Goal: Task Accomplishment & Management: Complete application form

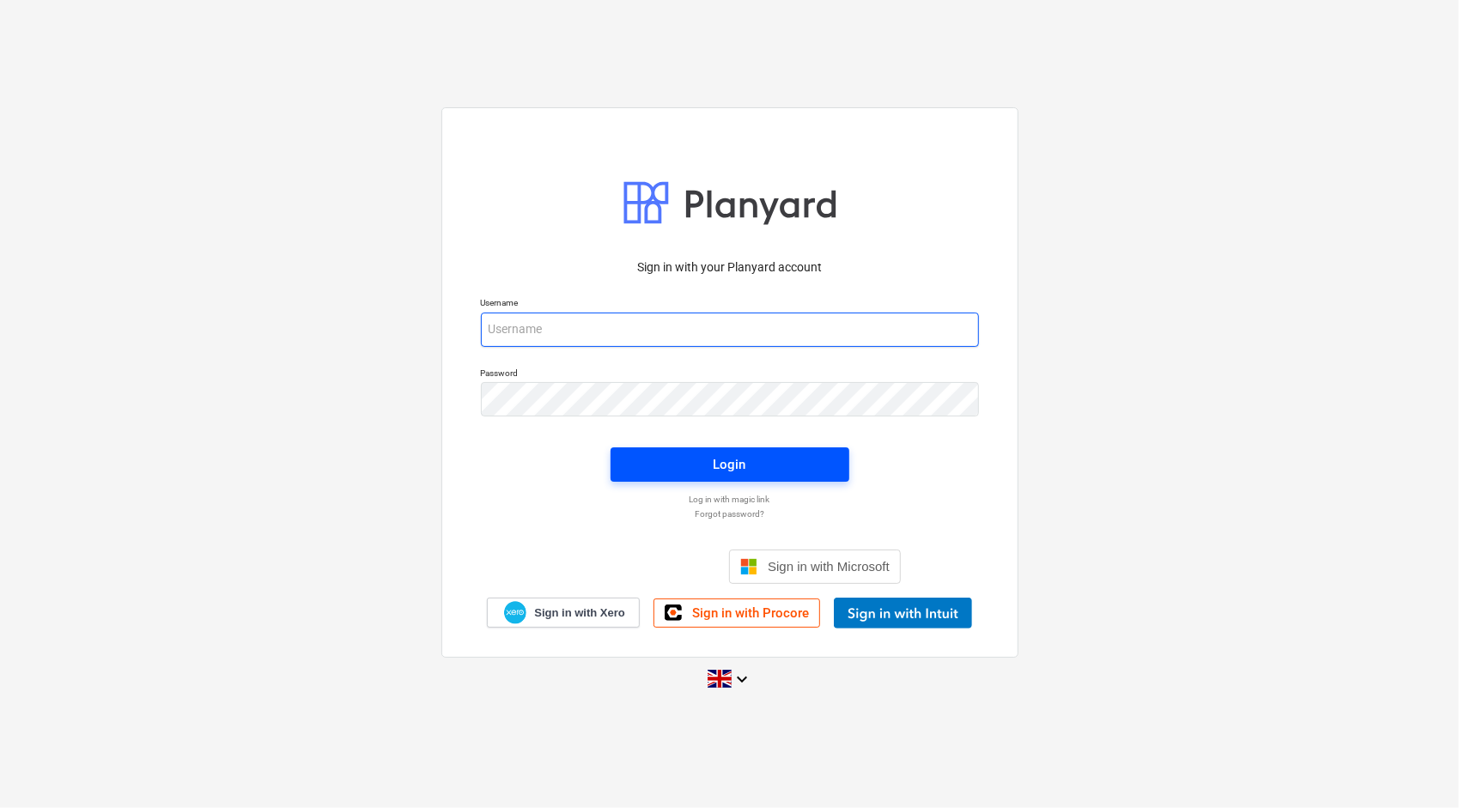
type input "[PERSON_NAME][EMAIL_ADDRESS][PERSON_NAME][DOMAIN_NAME]"
click at [684, 466] on span "Login" at bounding box center [729, 464] width 197 height 22
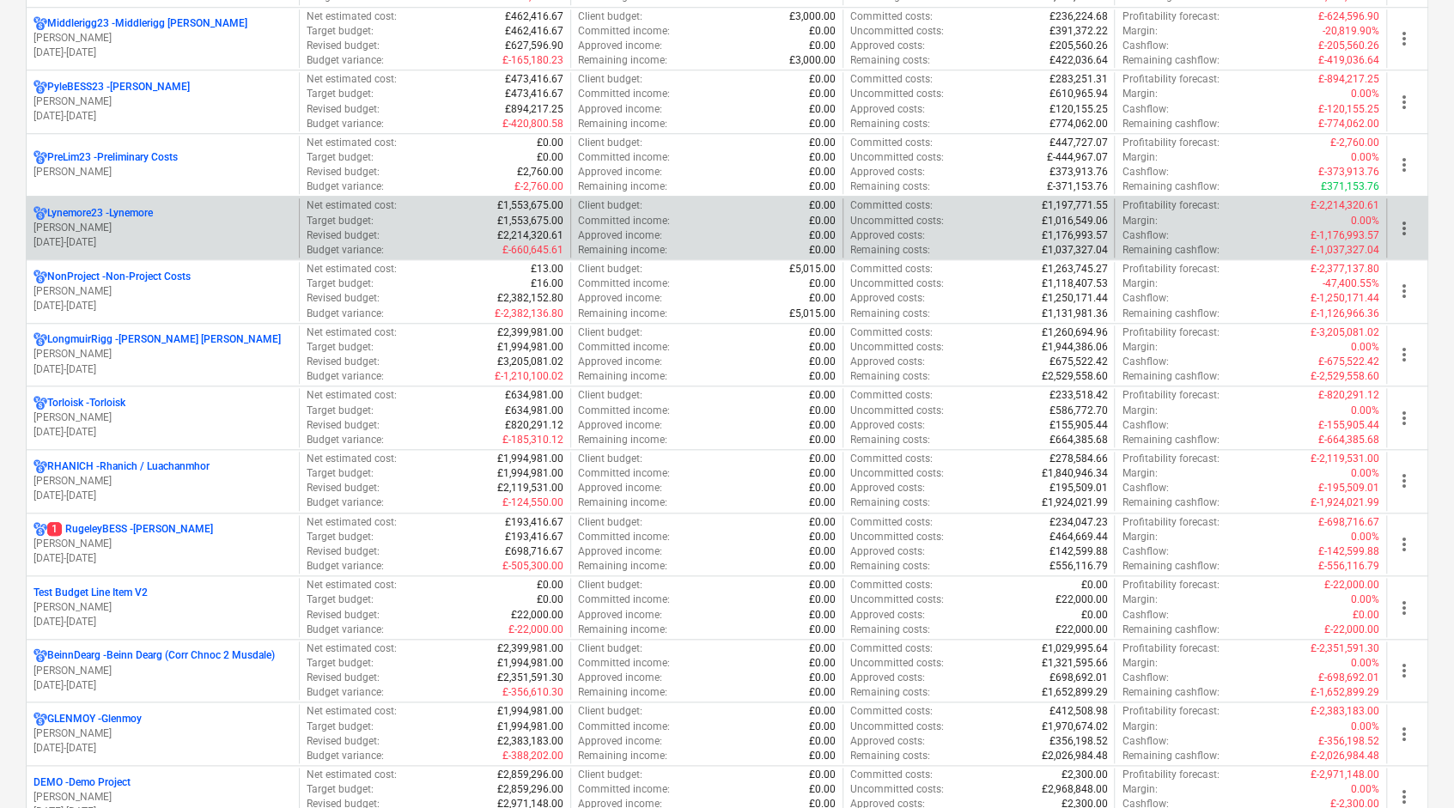
scroll to position [1116, 0]
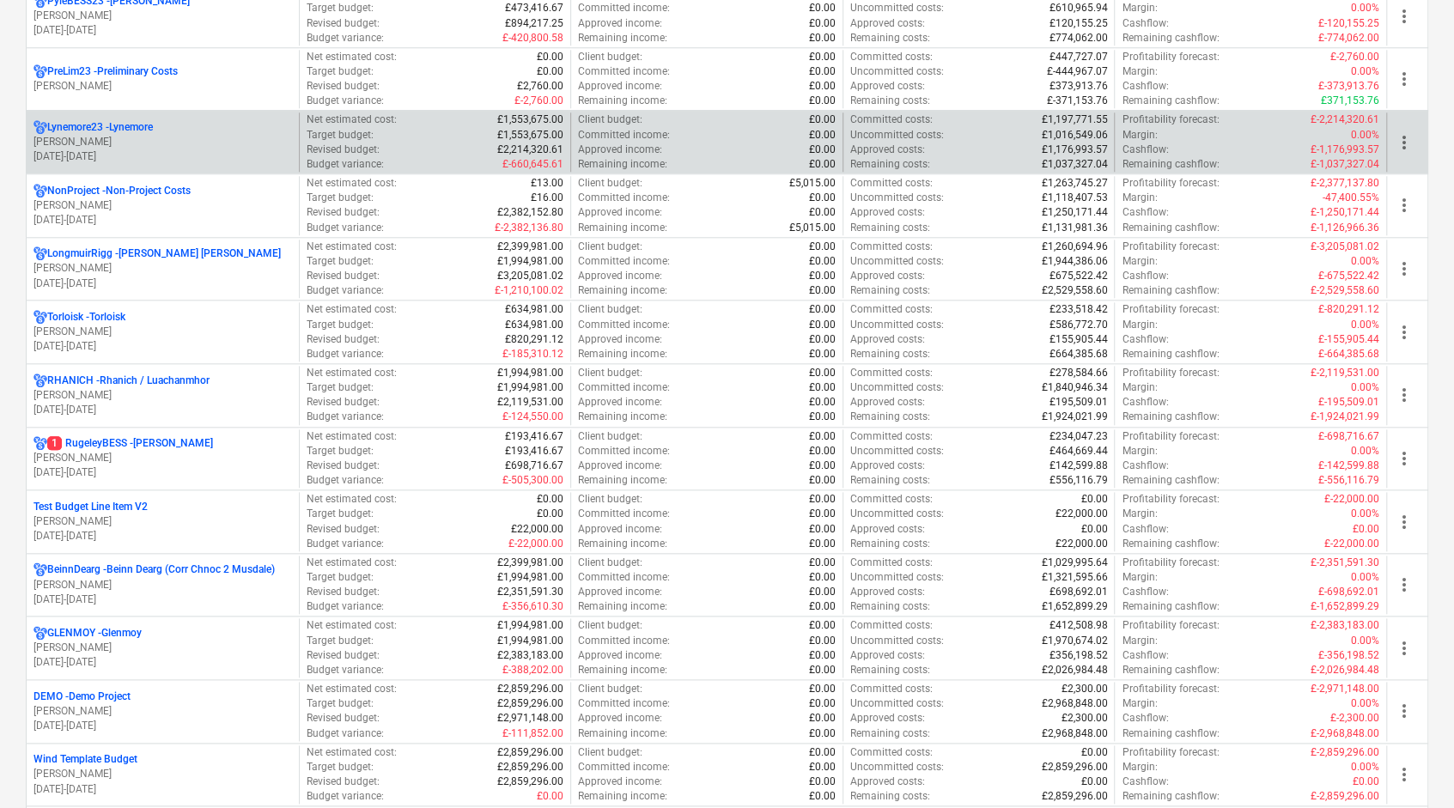
click at [181, 156] on p "[DATE] - [DATE]" at bounding box center [162, 156] width 258 height 15
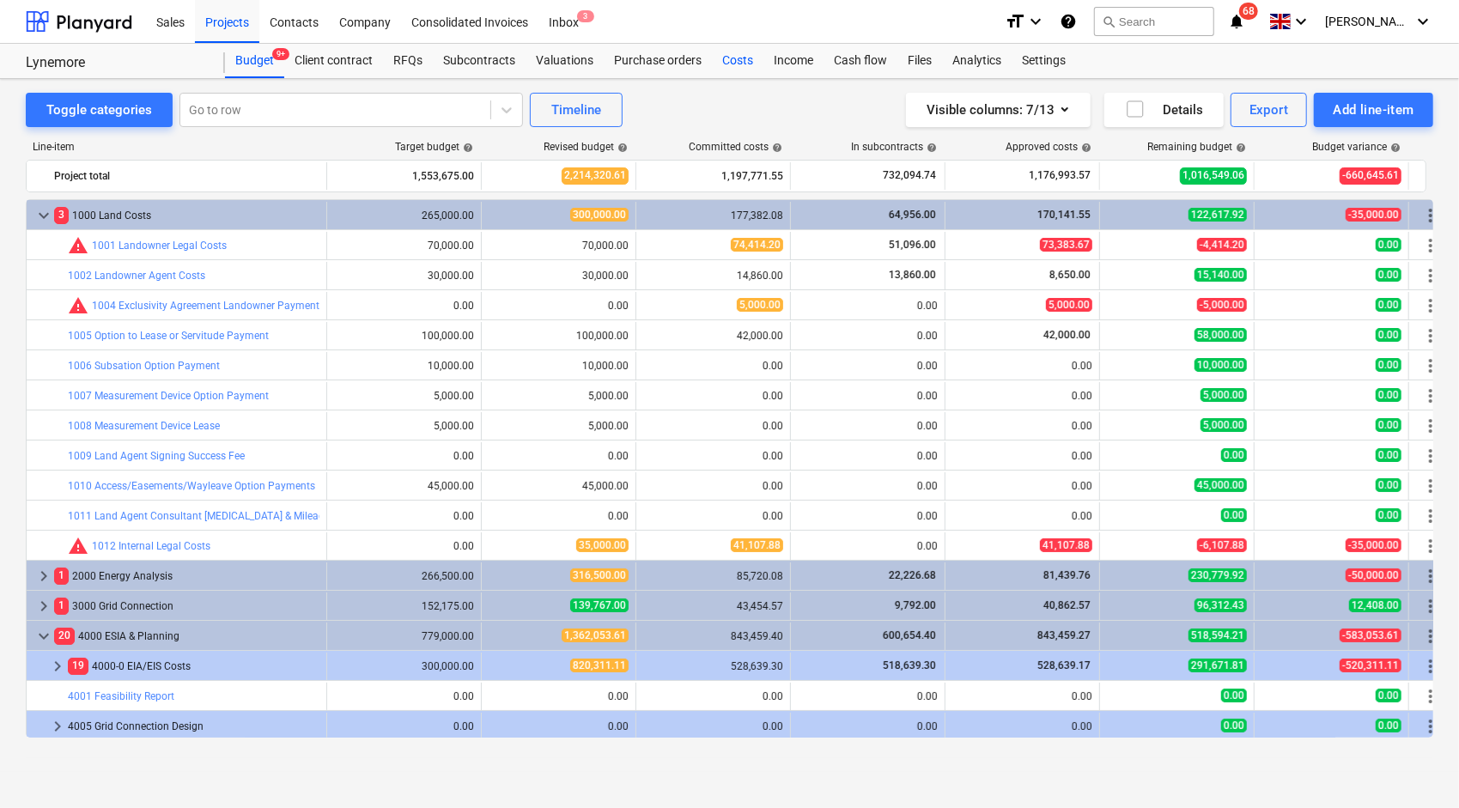
click at [718, 55] on div "Costs" at bounding box center [738, 61] width 52 height 34
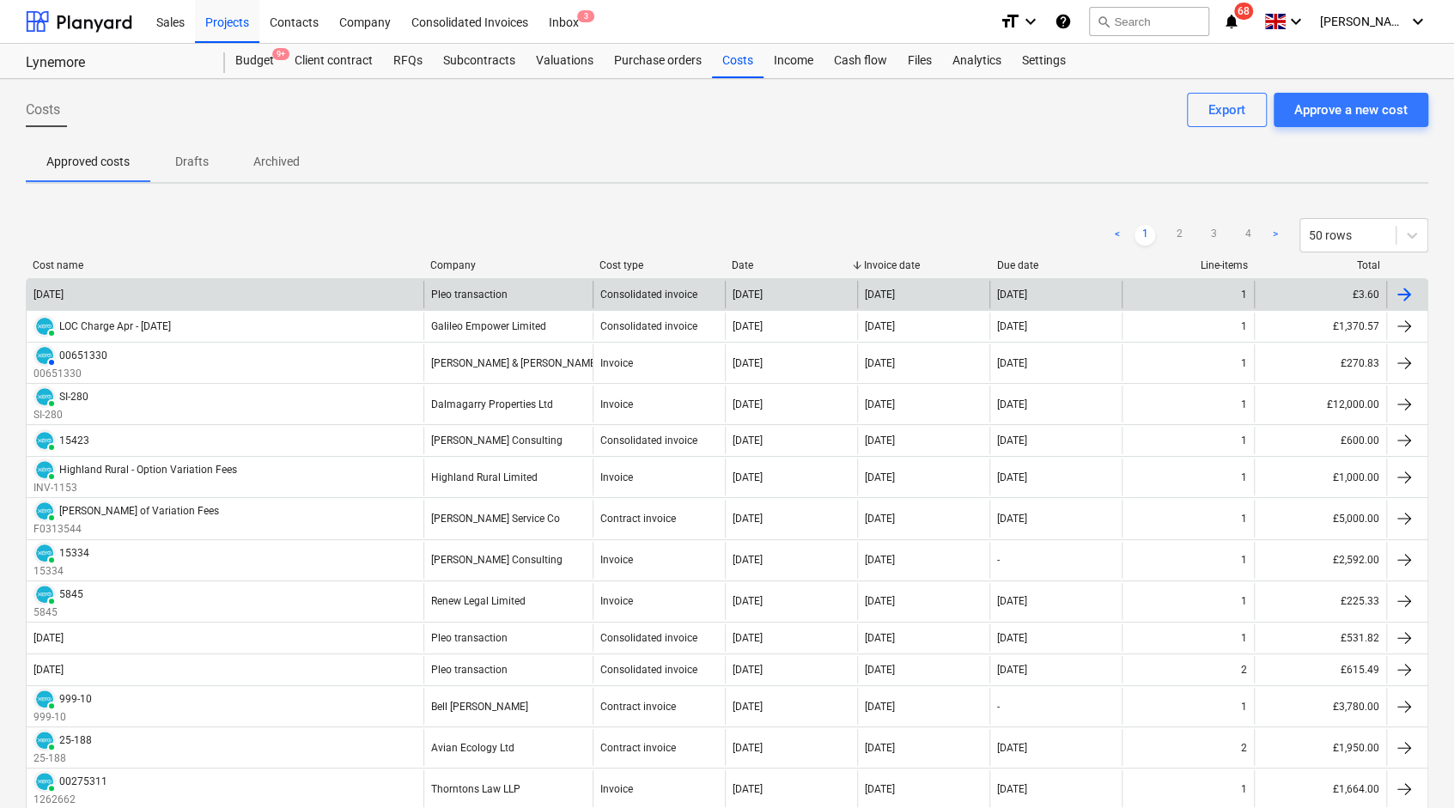
click at [216, 301] on div "[DATE]" at bounding box center [225, 294] width 397 height 27
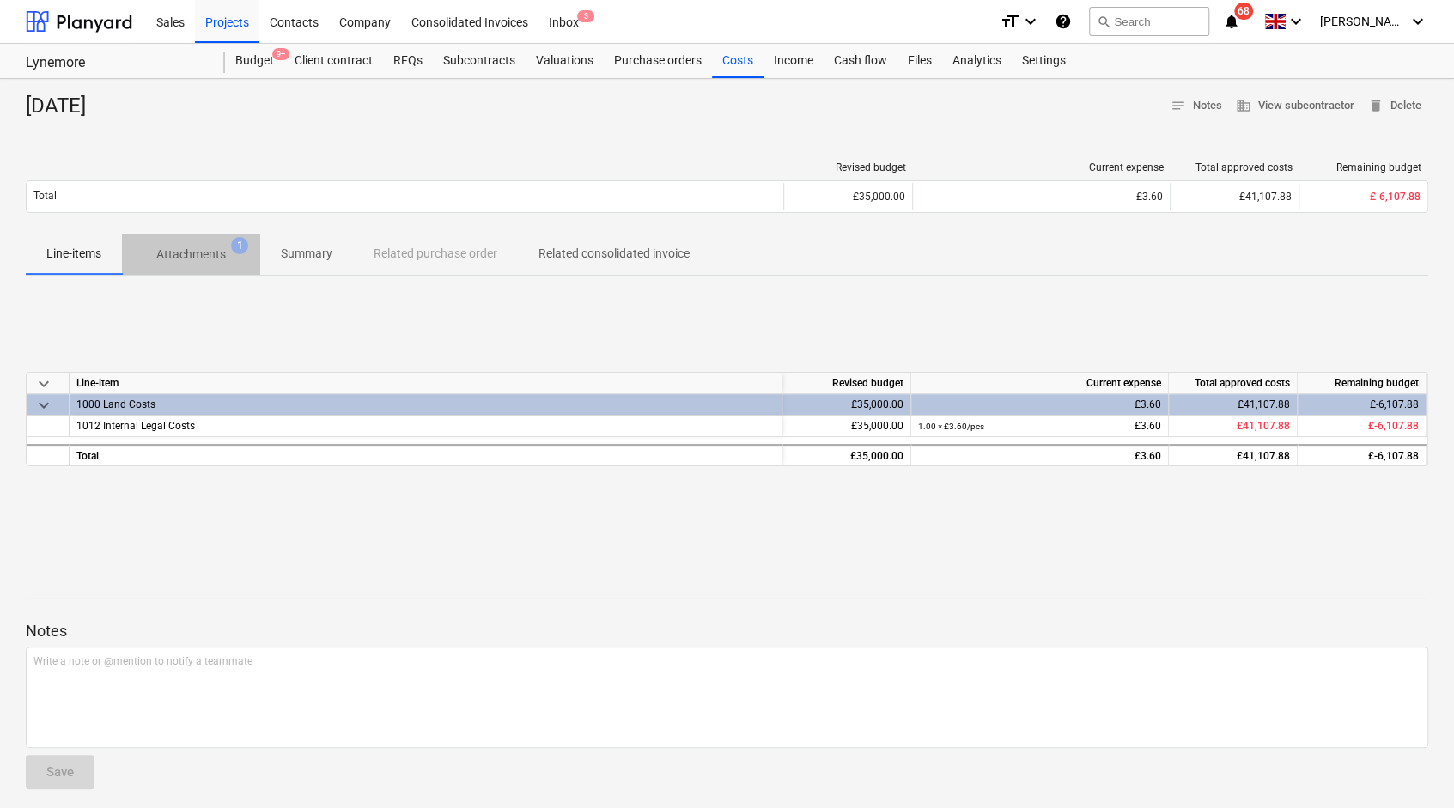
click at [144, 242] on span "Attachments 1" at bounding box center [191, 254] width 138 height 31
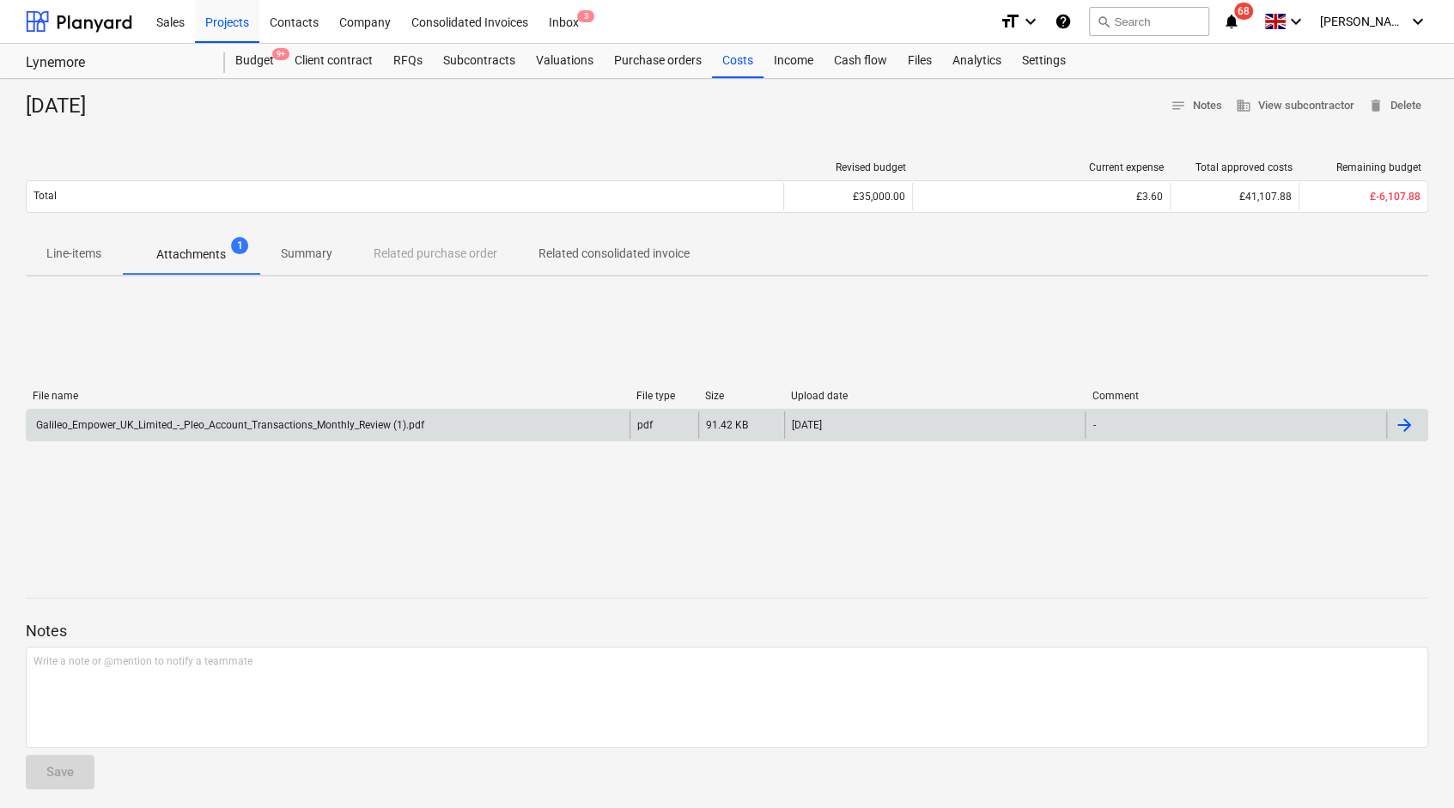
click at [216, 434] on div "Galileo_Empower_UK_Limited_-_Pleo_Account_Transactions_Monthly_Review (1).pdf" at bounding box center [328, 424] width 603 height 27
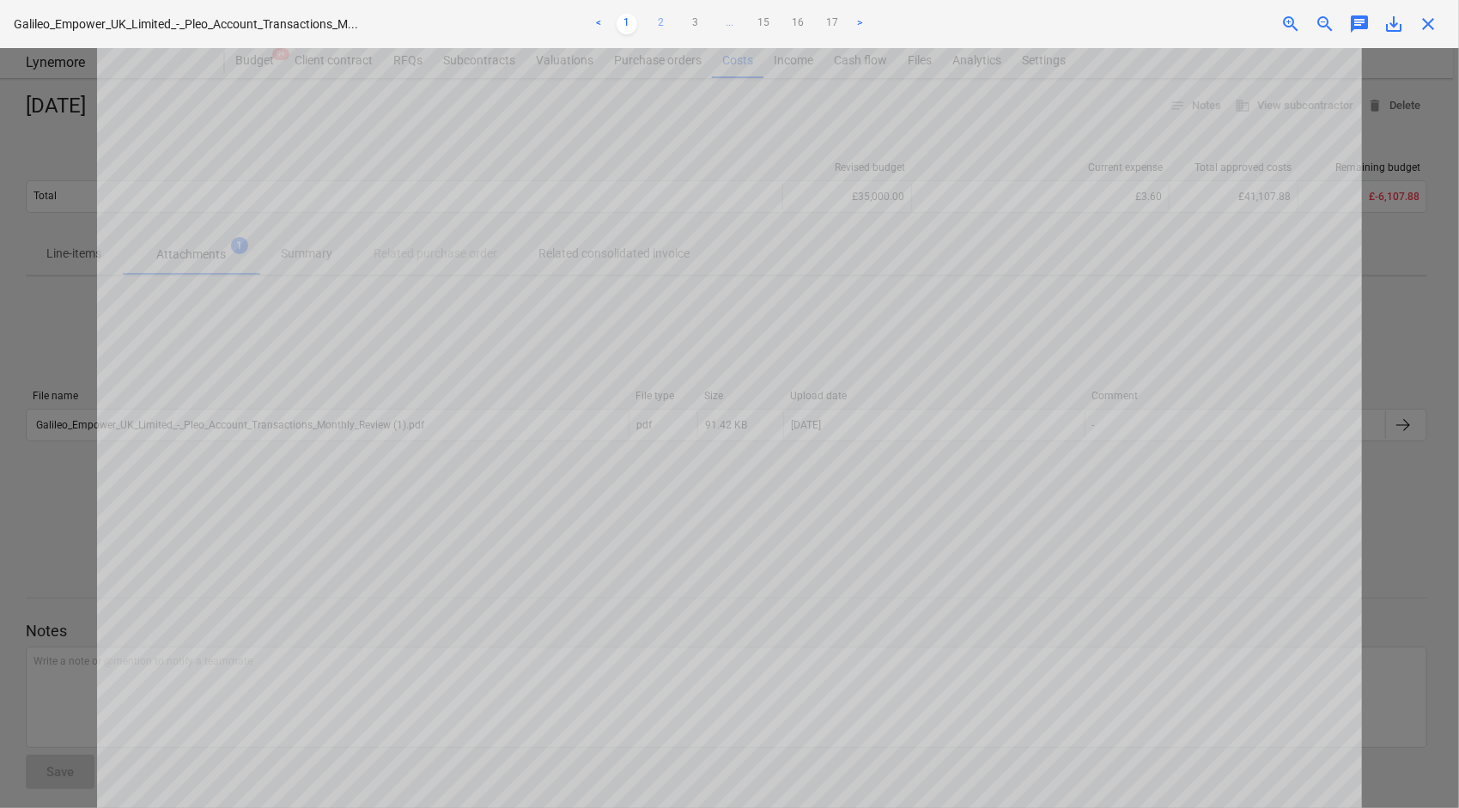
click at [657, 20] on link "2" at bounding box center [661, 24] width 21 height 21
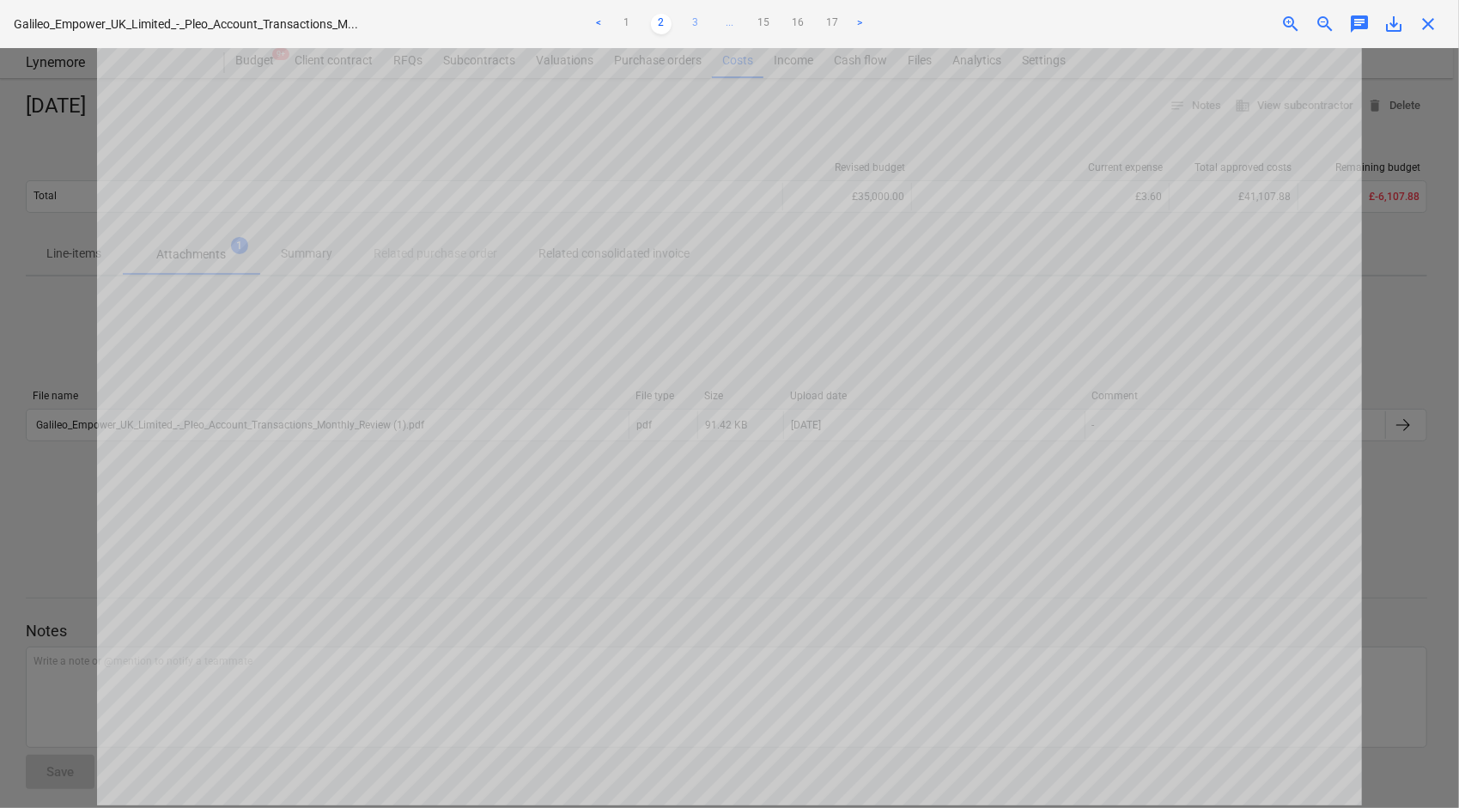
click at [696, 24] on link "3" at bounding box center [695, 24] width 21 height 21
click at [708, 18] on link "4" at bounding box center [712, 24] width 21 height 21
click at [731, 22] on link "5" at bounding box center [729, 24] width 21 height 21
click at [742, 24] on link "6" at bounding box center [747, 24] width 21 height 21
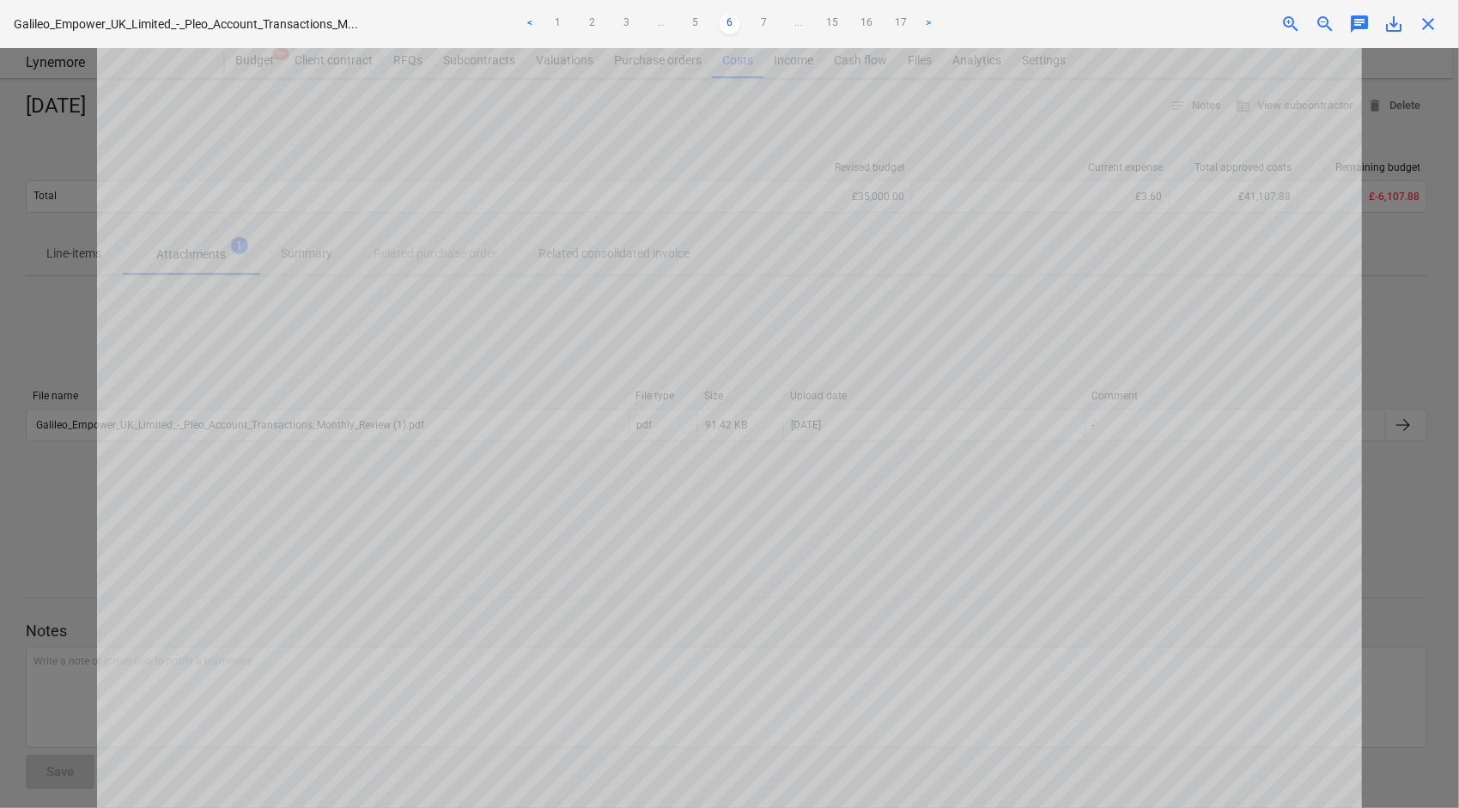
scroll to position [0, 0]
click at [757, 26] on link "7" at bounding box center [764, 24] width 21 height 21
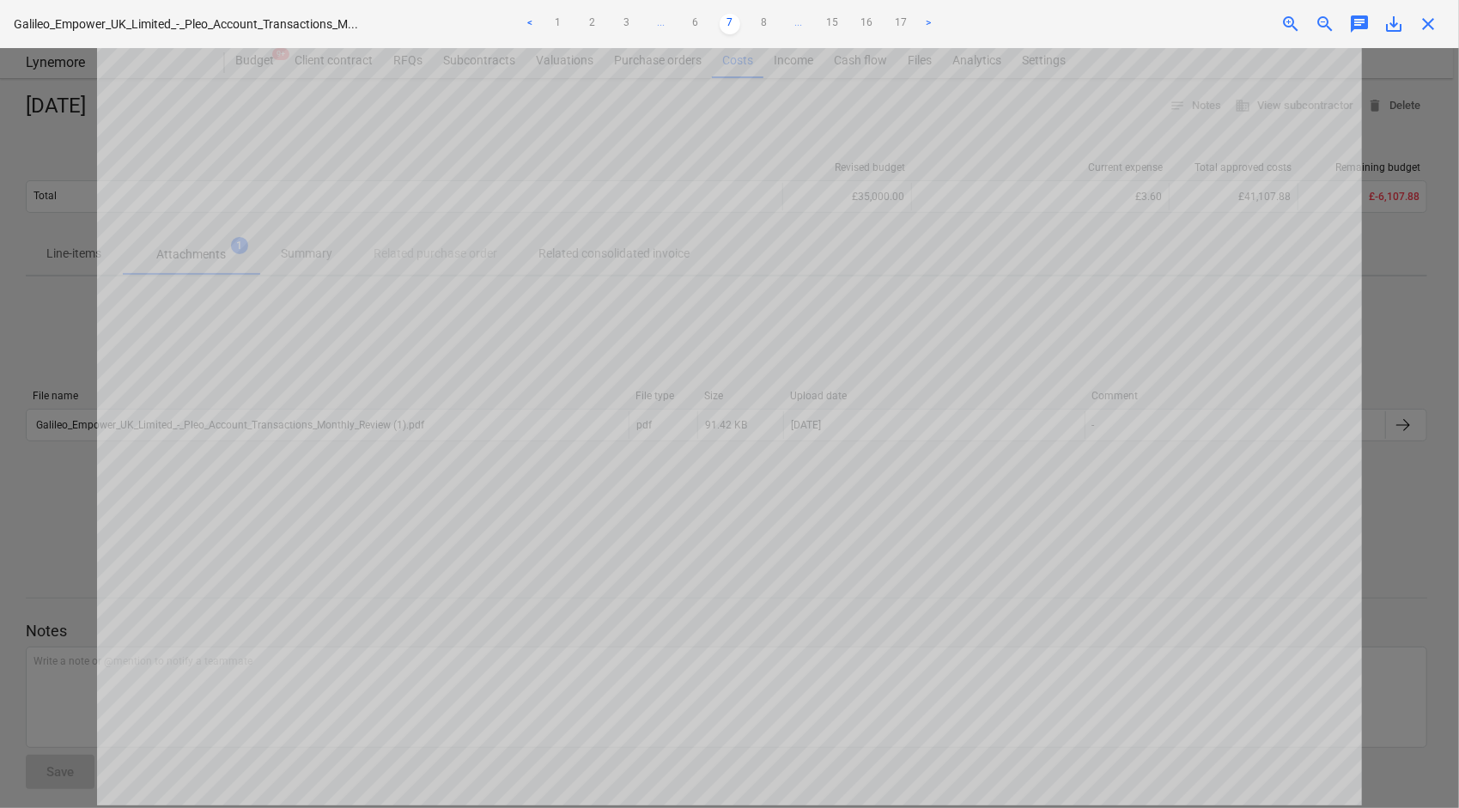
click at [1425, 27] on span "close" at bounding box center [1428, 24] width 21 height 21
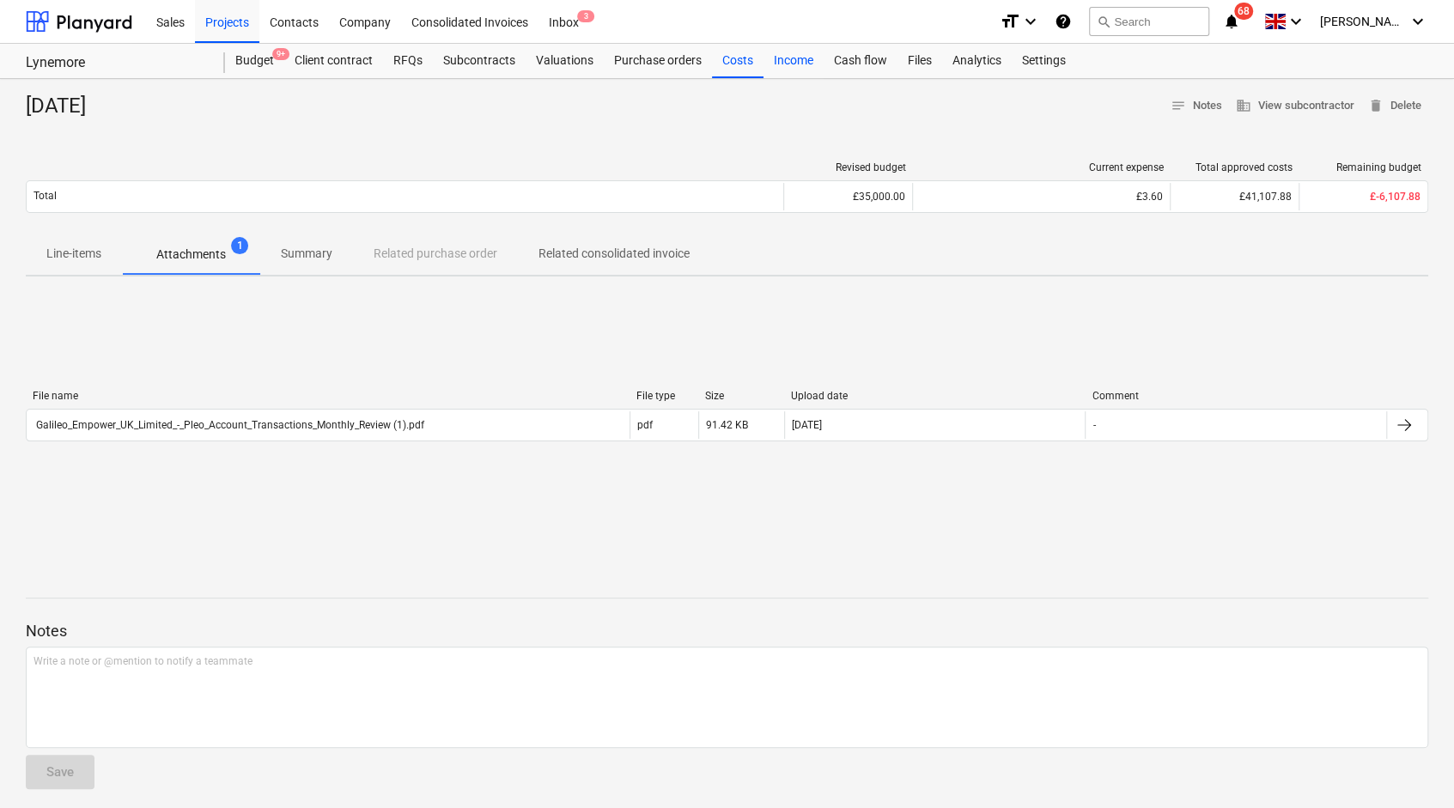
click at [765, 53] on div "Income" at bounding box center [793, 61] width 60 height 34
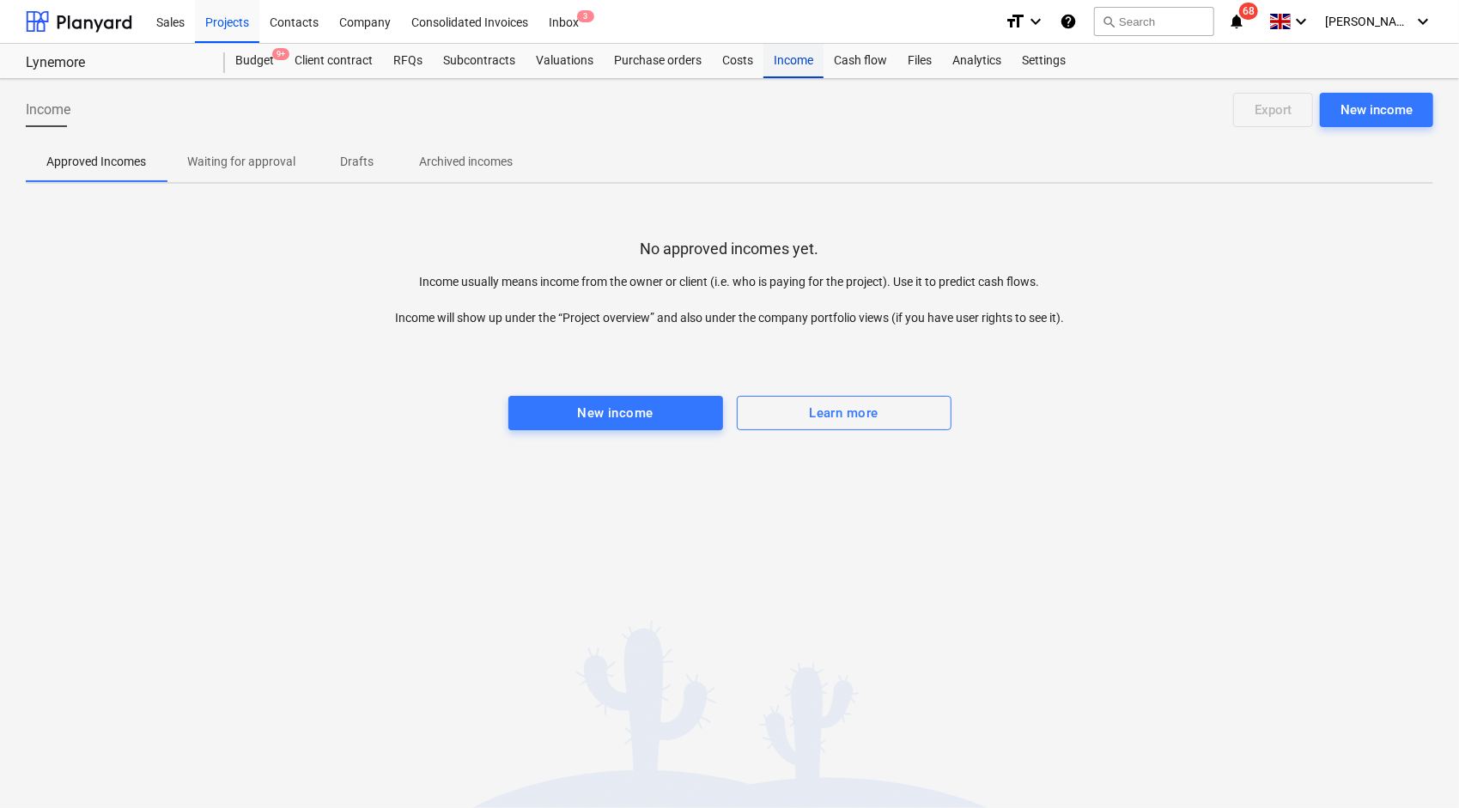
click at [759, 57] on div "Costs" at bounding box center [738, 61] width 52 height 34
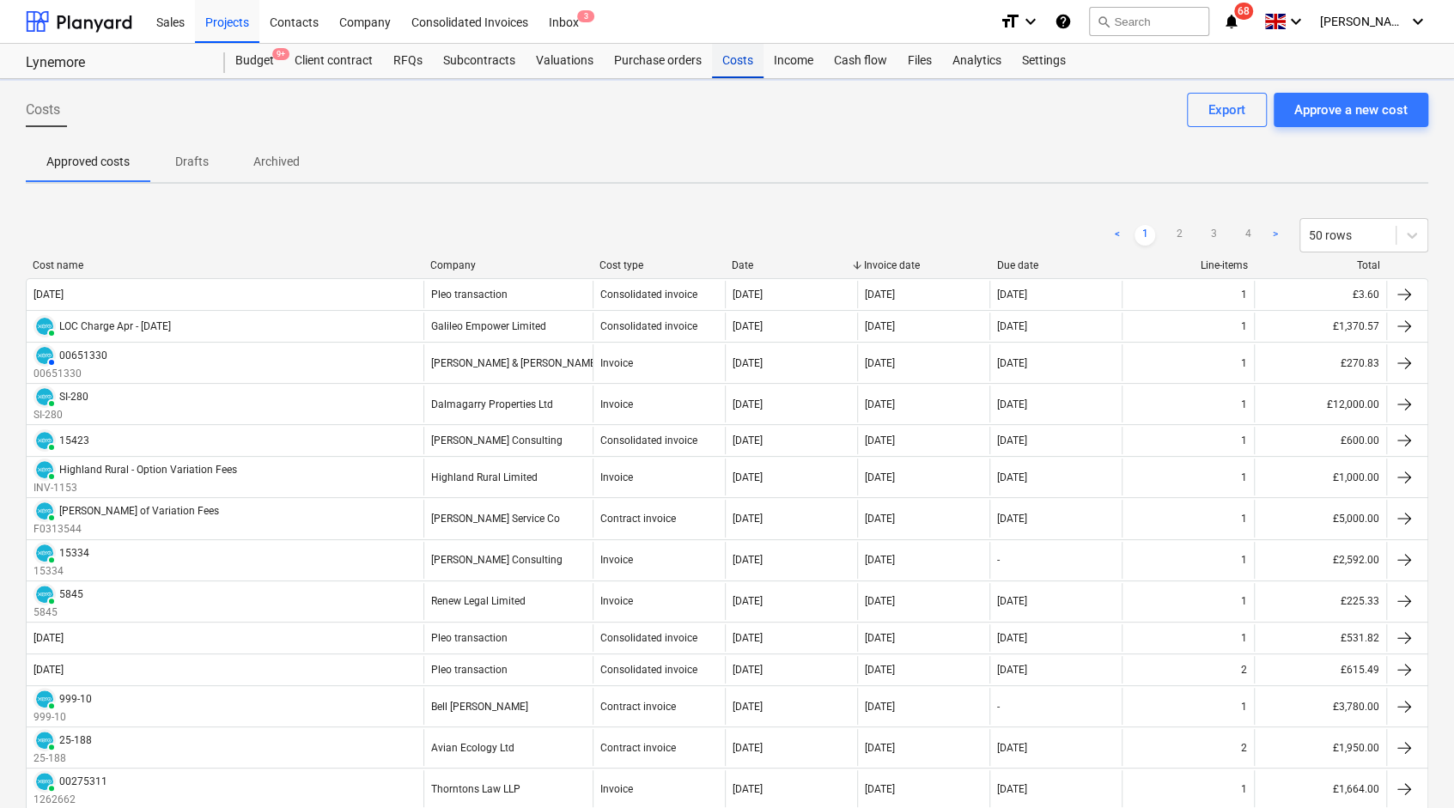
click at [747, 57] on div "Costs" at bounding box center [738, 61] width 52 height 34
click at [1357, 106] on div "Approve a new cost" at bounding box center [1350, 110] width 113 height 22
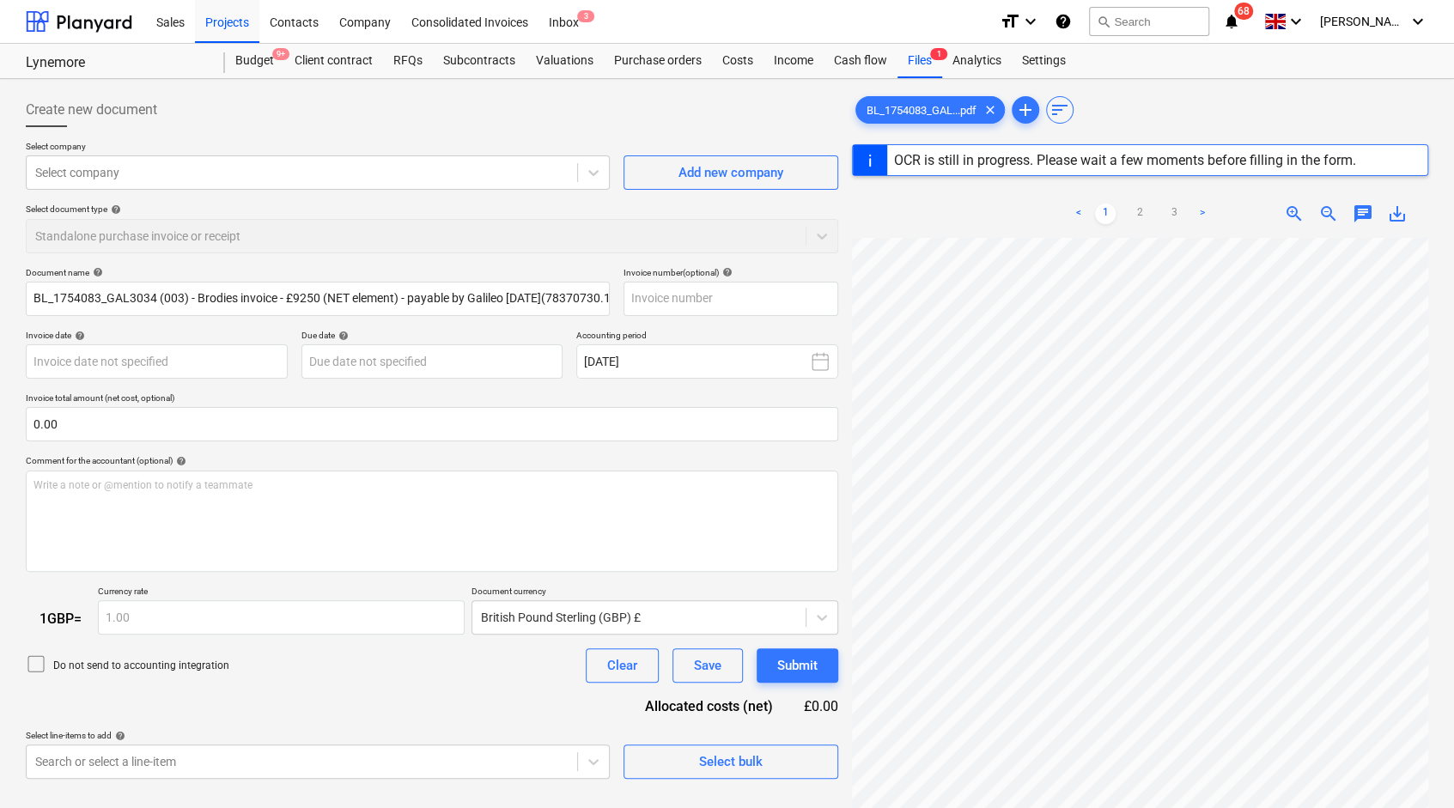
scroll to position [307, 138]
type input "2025037308"
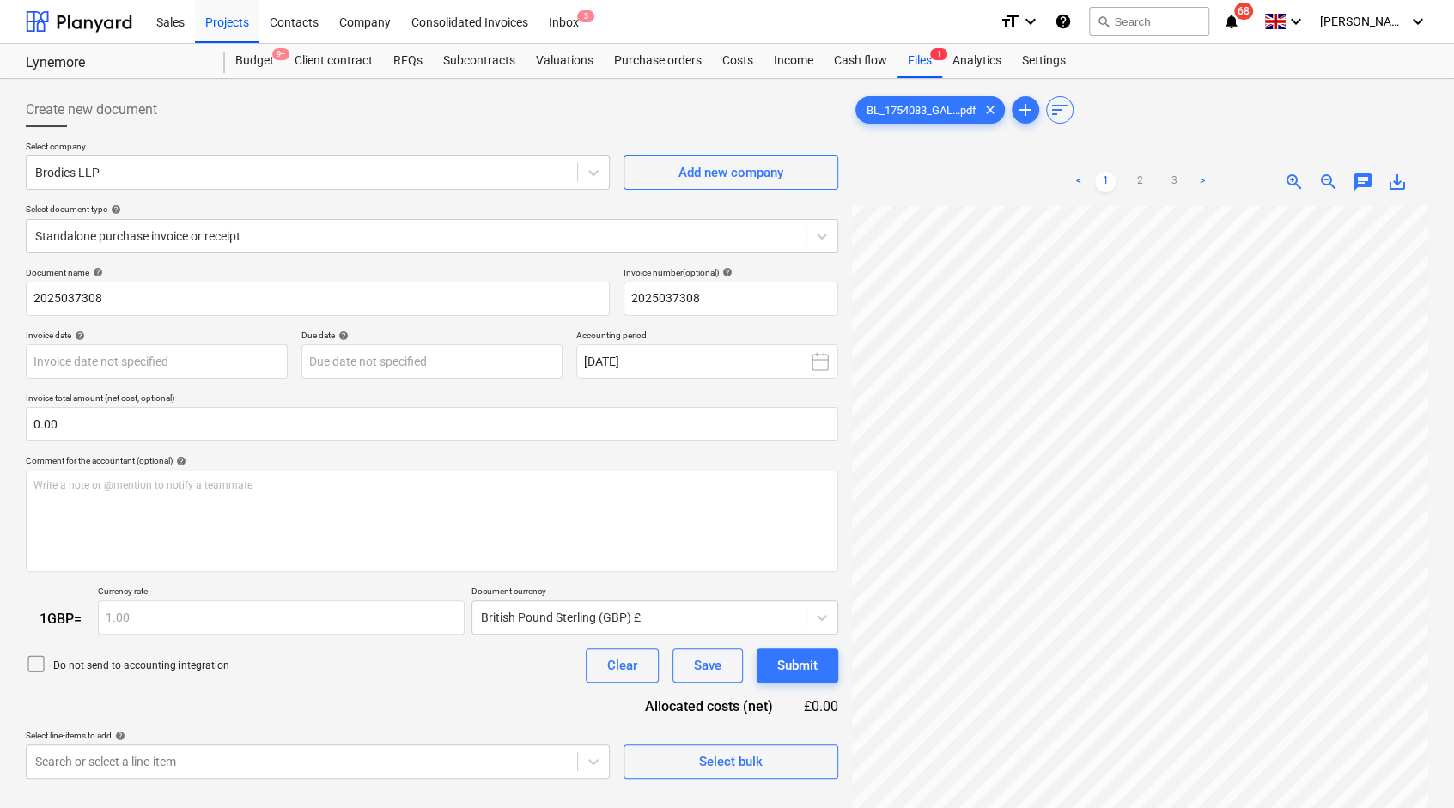
scroll to position [276, 328]
click at [209, 363] on body "Sales Projects Contacts Company Consolidated Invoices Inbox 3 format_size keybo…" at bounding box center [727, 404] width 1454 height 808
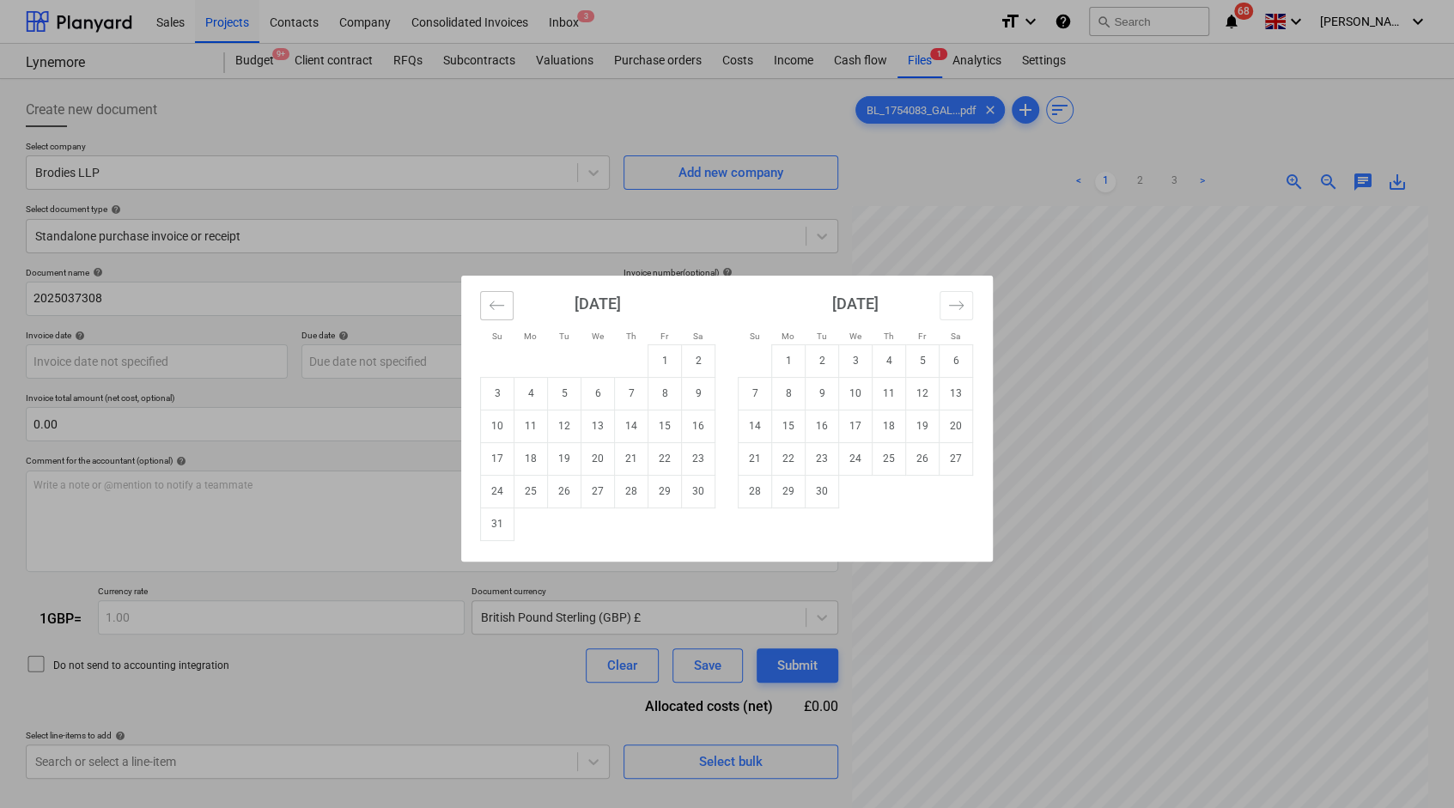
click at [505, 317] on button "Move backward to switch to the previous month." at bounding box center [496, 305] width 33 height 29
click at [606, 392] on td "9" at bounding box center [597, 393] width 33 height 33
type input "[DATE]"
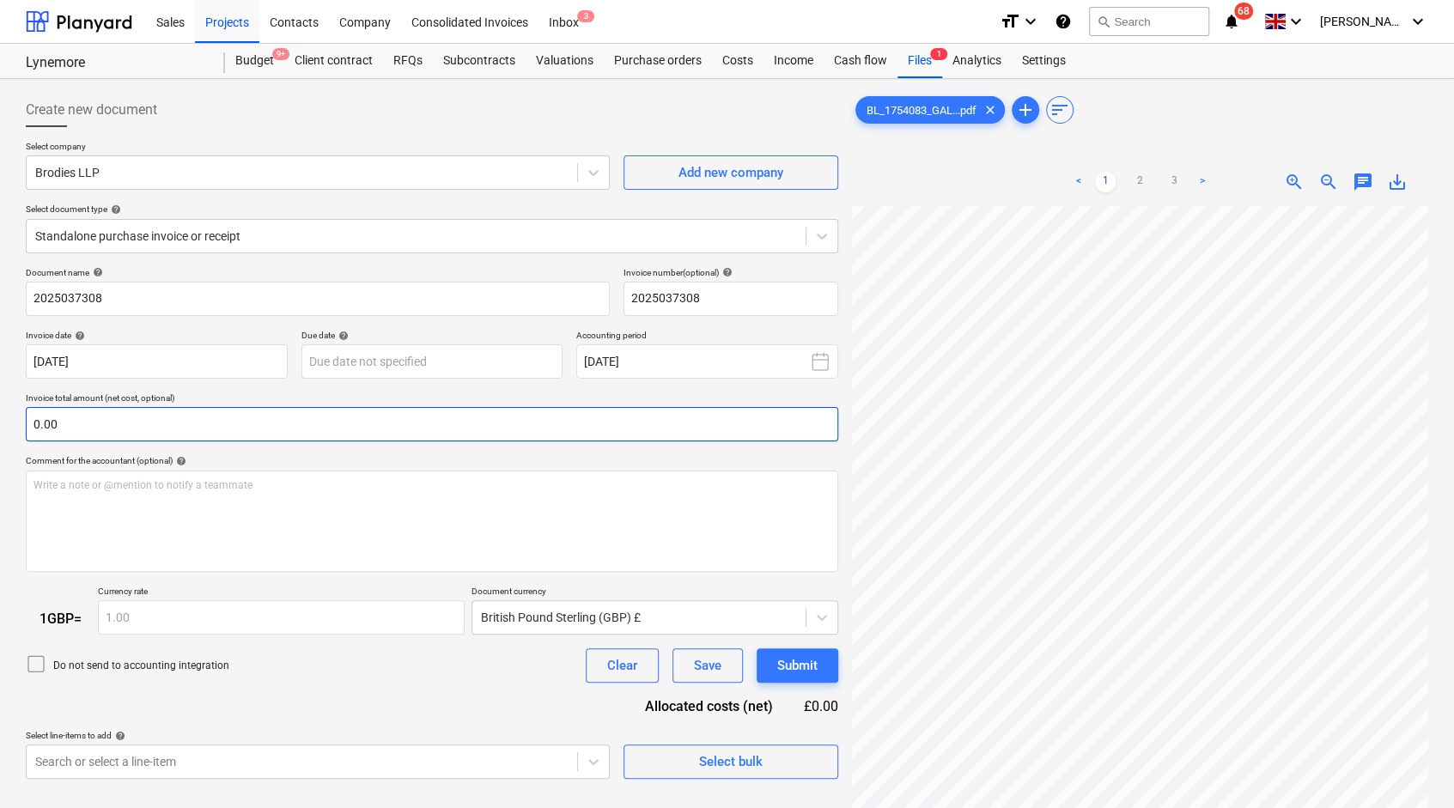
scroll to position [379, 328]
click at [1436, 491] on div "Create new document Select company Brodies LLP Add new company Select document …" at bounding box center [727, 529] width 1454 height 901
click at [212, 428] on input "text" at bounding box center [432, 424] width 812 height 34
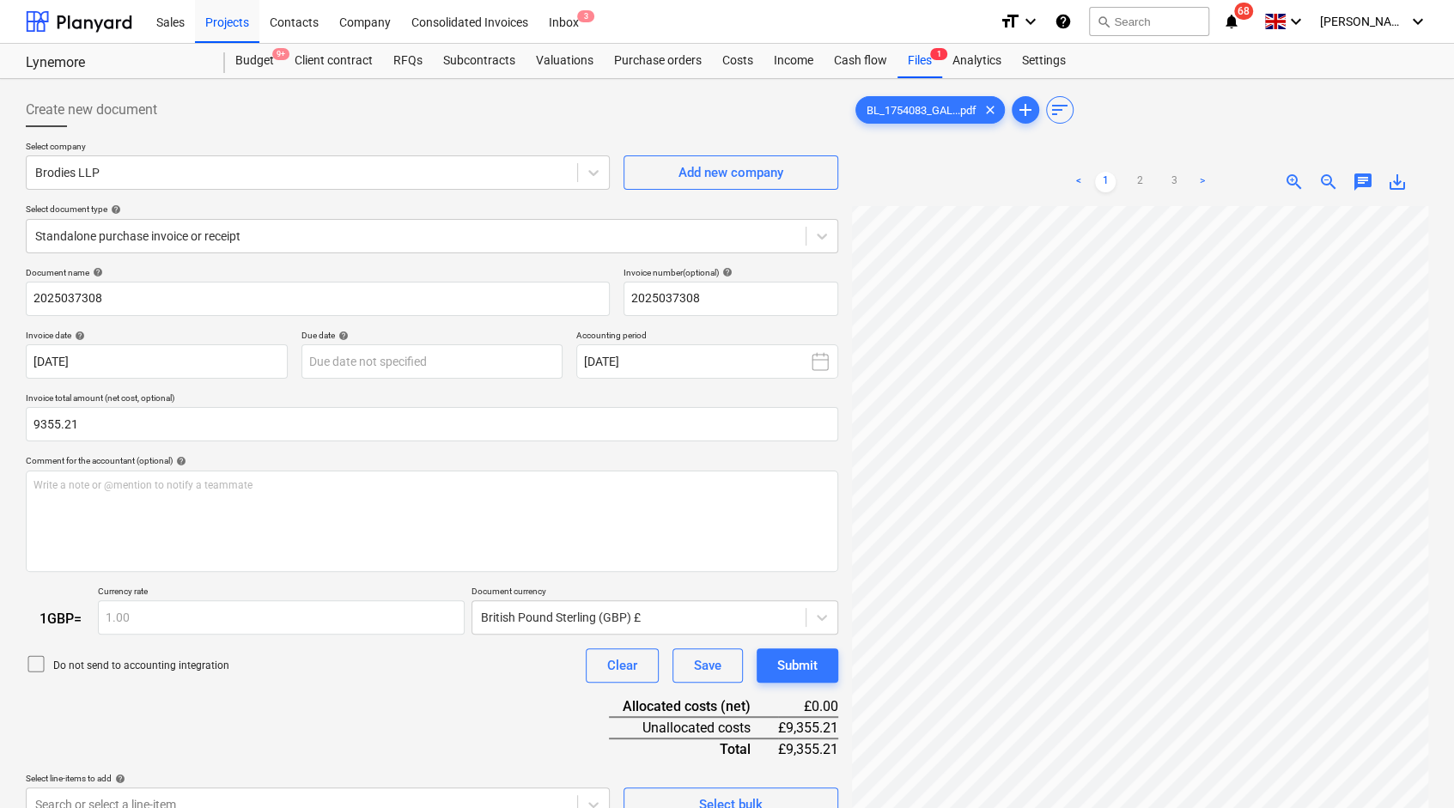
type input "9,355.21"
click at [204, 721] on div "Document name help 2025037308 Invoice number (optional) help 2025037308 Invoice…" at bounding box center [432, 545] width 812 height 556
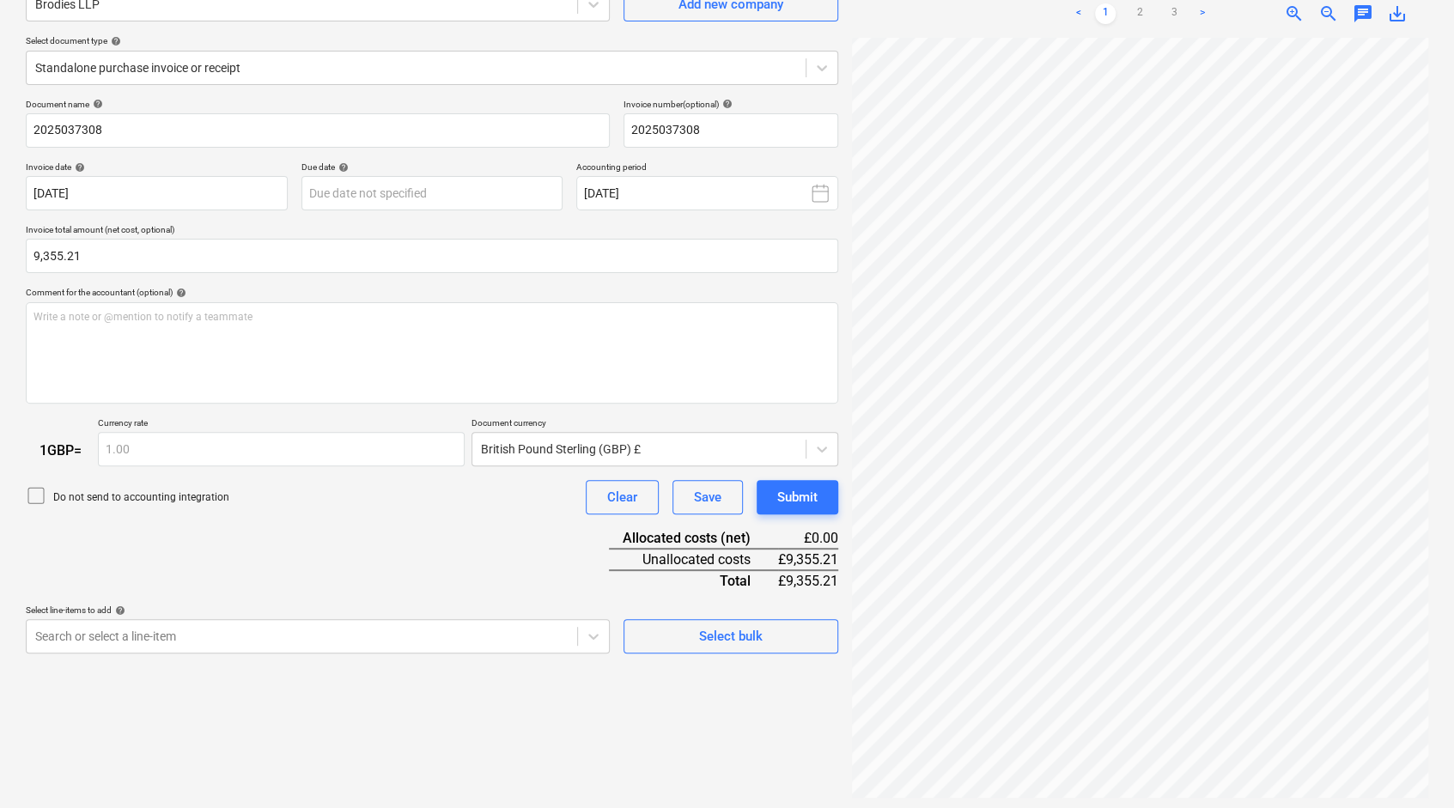
scroll to position [171, 0]
click at [591, 635] on body "Sales Projects Contacts Company Consolidated Invoices Inbox 3 format_size keybo…" at bounding box center [727, 233] width 1454 height 808
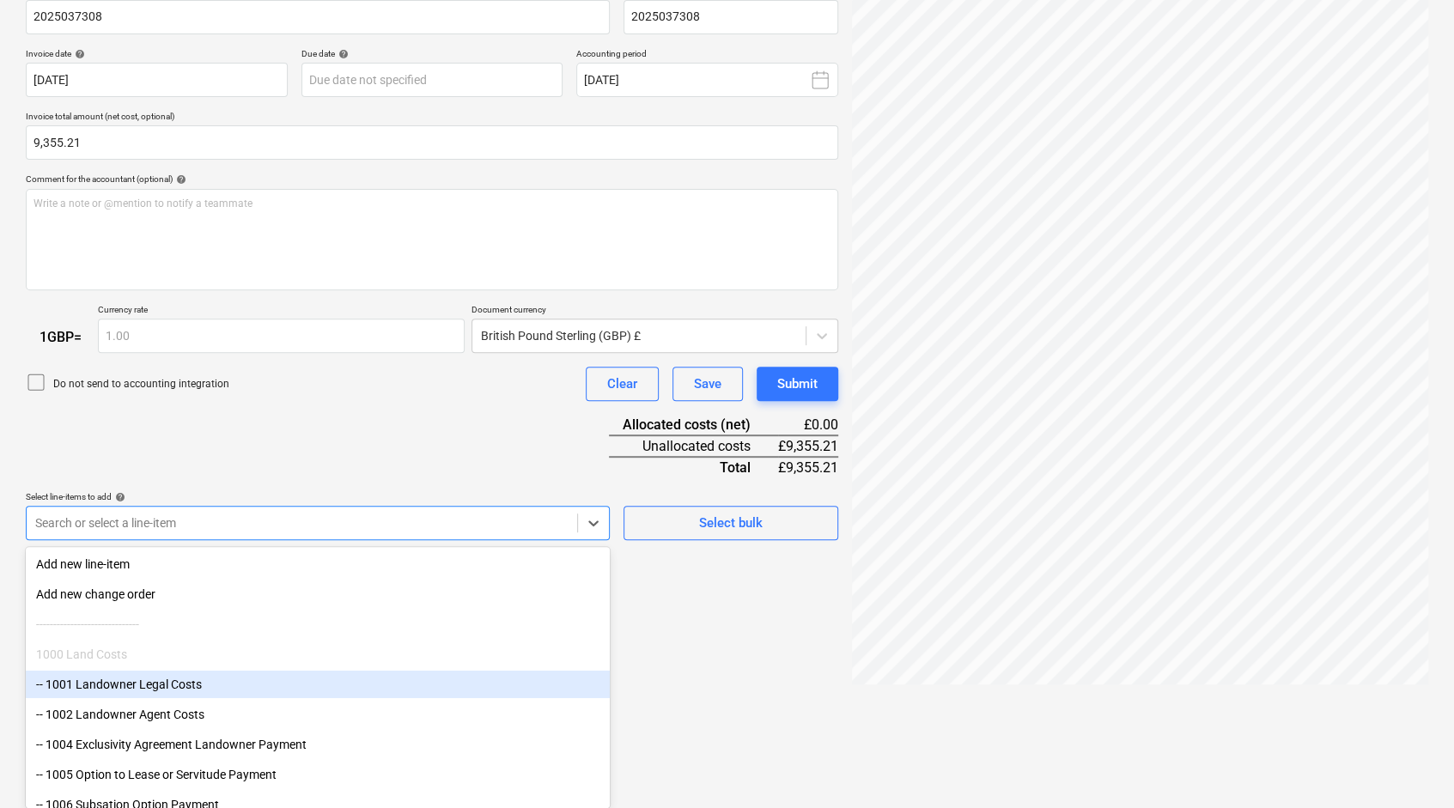
click at [206, 690] on div "-- 1001 Landowner Legal Costs" at bounding box center [318, 684] width 584 height 27
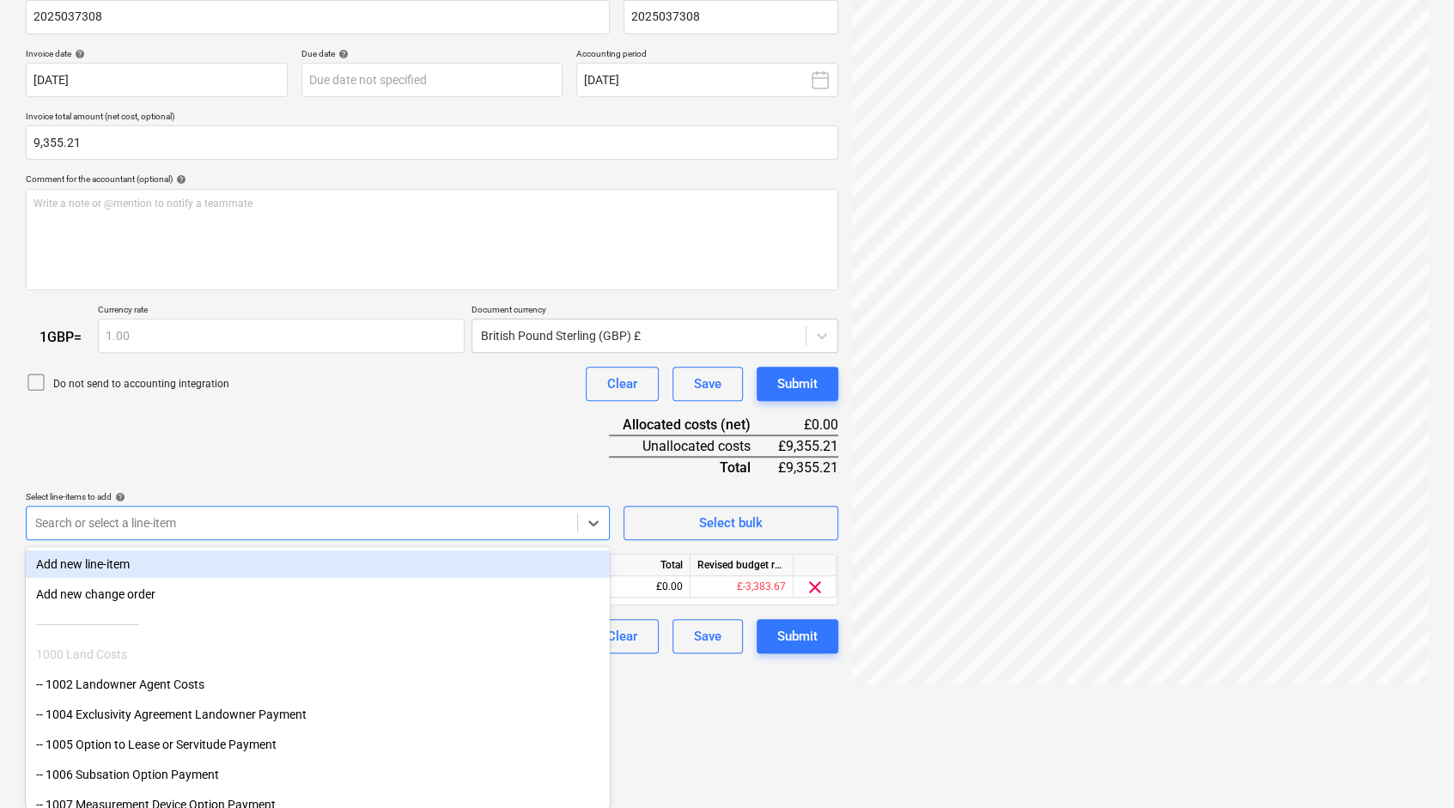
click at [803, 526] on html "Sales Projects Contacts Company Consolidated Invoices Inbox 3 format_size keybo…" at bounding box center [727, 122] width 1454 height 808
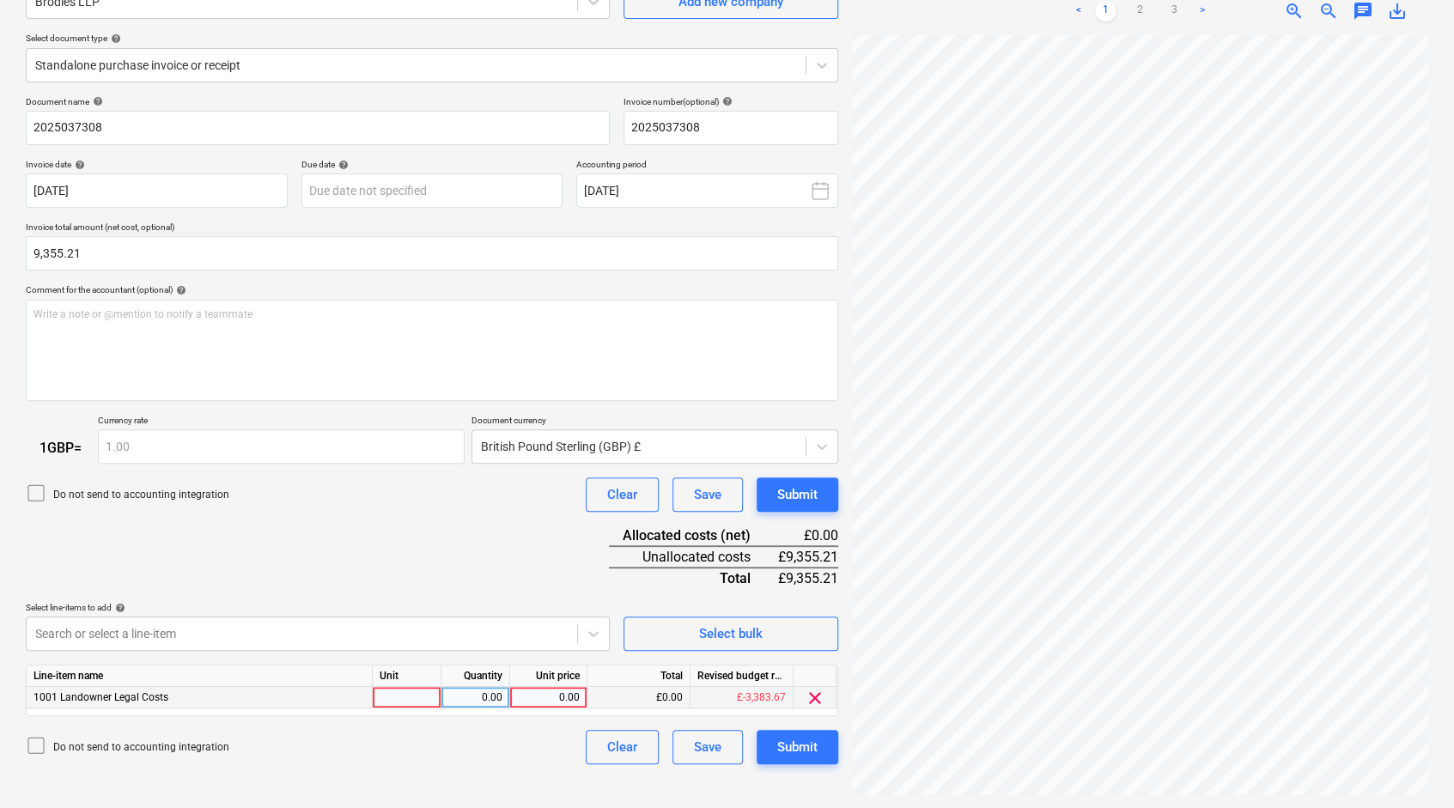
click at [414, 704] on div at bounding box center [407, 697] width 69 height 21
type input "pc"
click at [487, 704] on div "0.00" at bounding box center [475, 697] width 54 height 21
type input "1"
click at [552, 694] on div "0.00" at bounding box center [548, 697] width 63 height 21
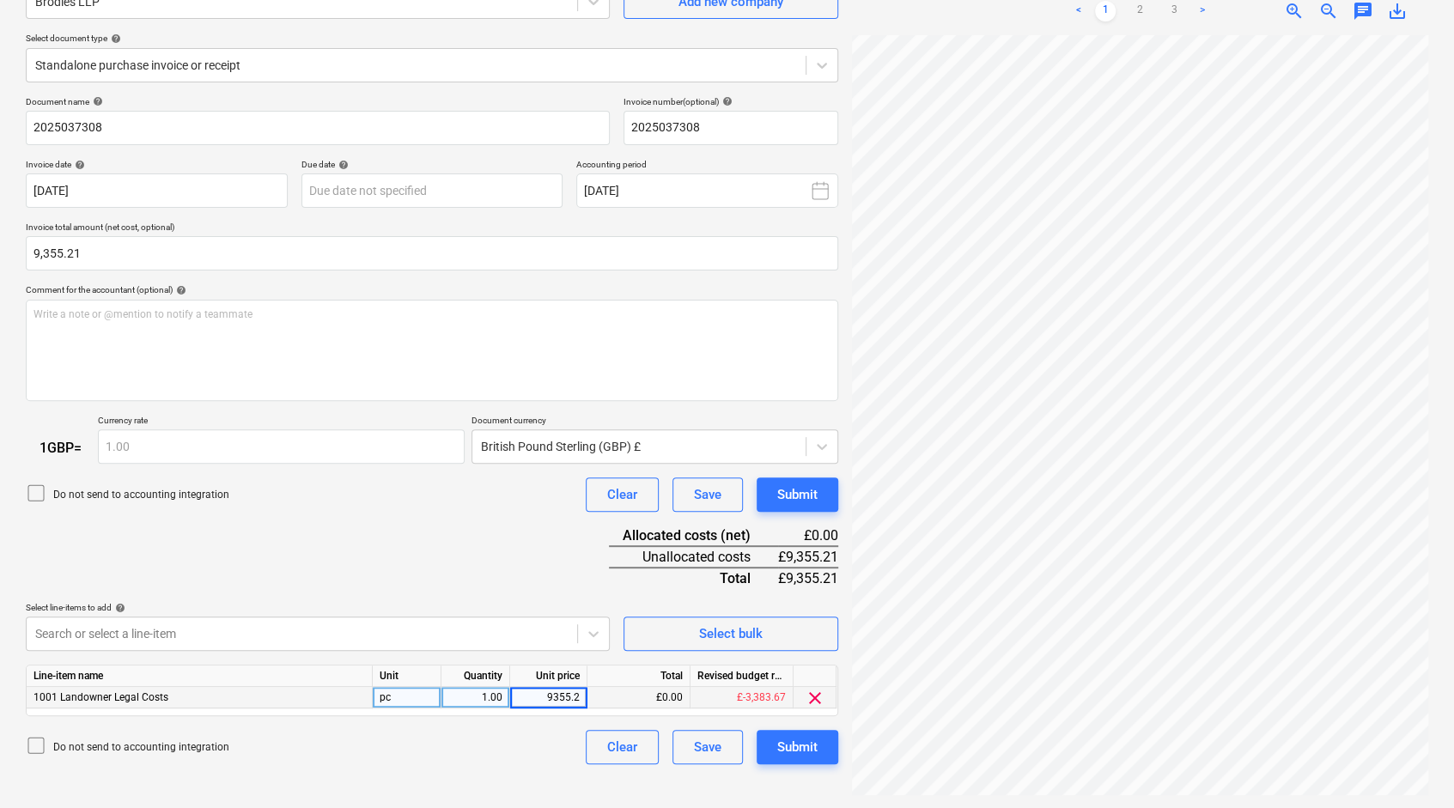
type input "9355.21"
click at [386, 572] on div "Document name help 2025037308 Invoice number (optional) help 2025037308 Invoice…" at bounding box center [432, 430] width 812 height 669
click at [780, 741] on div "Submit" at bounding box center [797, 747] width 40 height 22
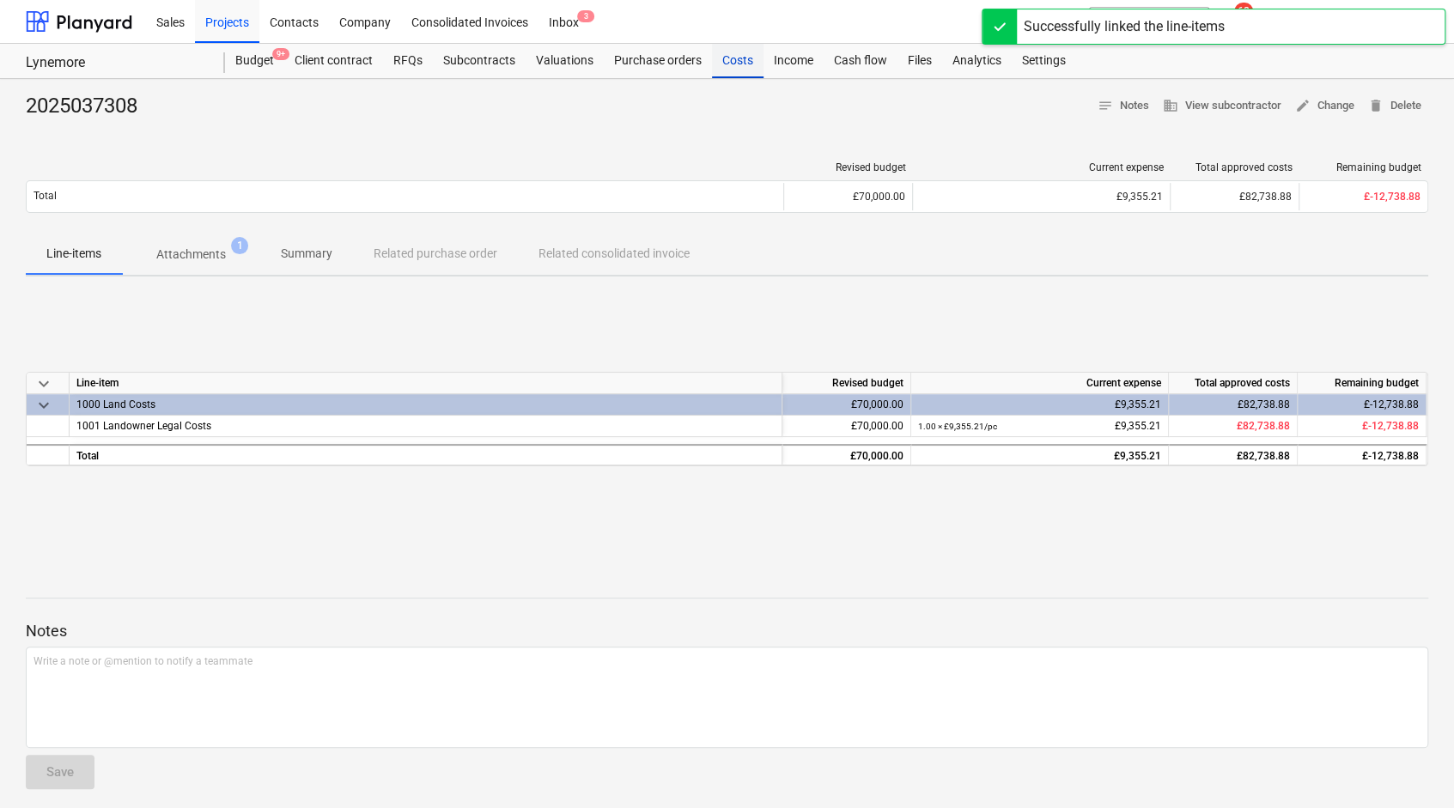
click at [730, 62] on div "Costs" at bounding box center [738, 61] width 52 height 34
